Goal: Browse casually

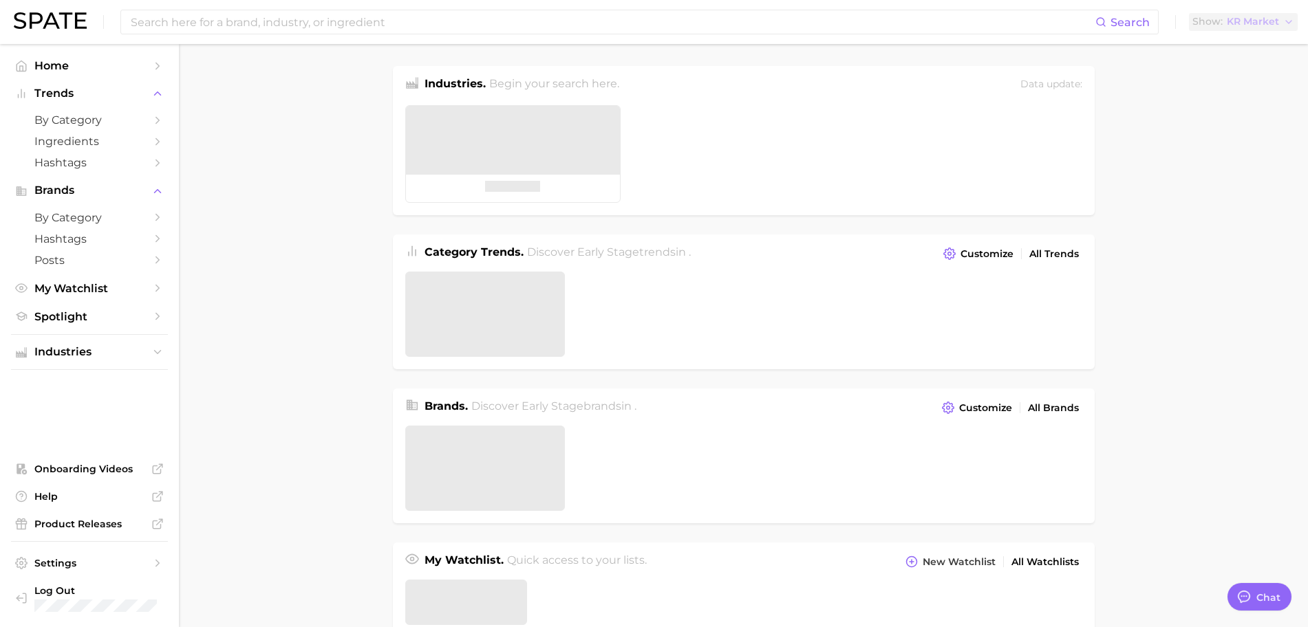
type textarea "x"
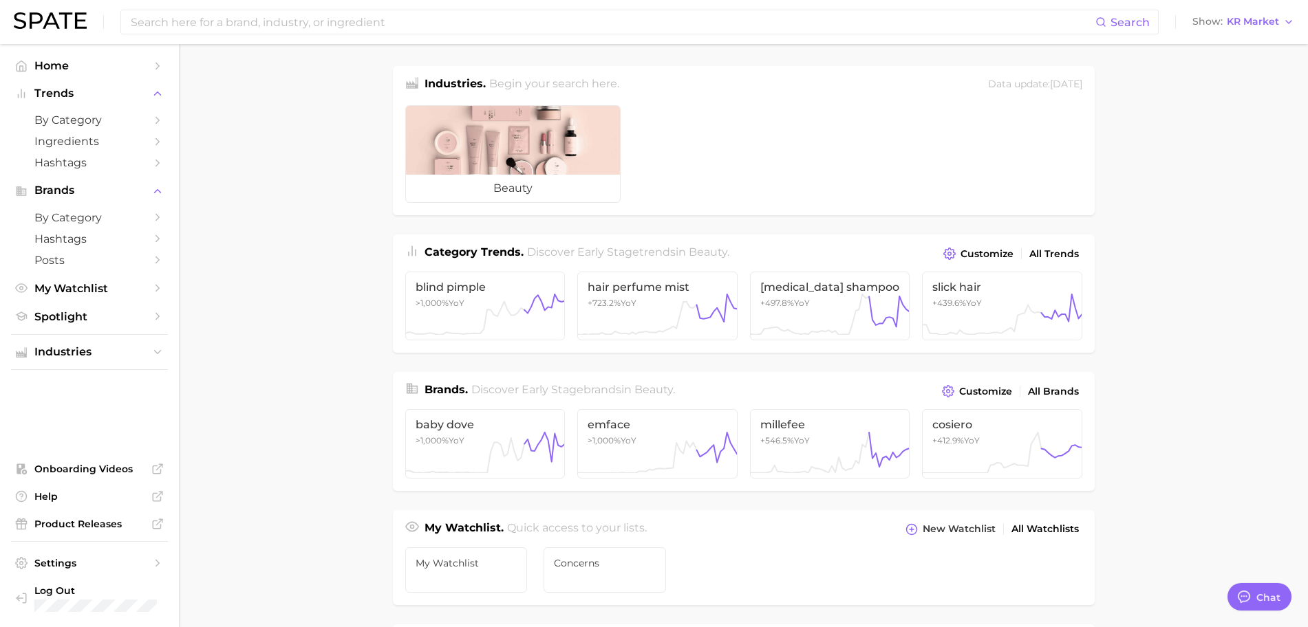
click at [1177, 294] on main "Industries. Begin your search here. Data update: [DATE] beauty Category Trends …" at bounding box center [743, 564] width 1129 height 1041
click at [1162, 326] on main "Industries. Begin your search here. Data update: [DATE] beauty Category Trends …" at bounding box center [743, 564] width 1129 height 1041
